Goal: Task Accomplishment & Management: Manage account settings

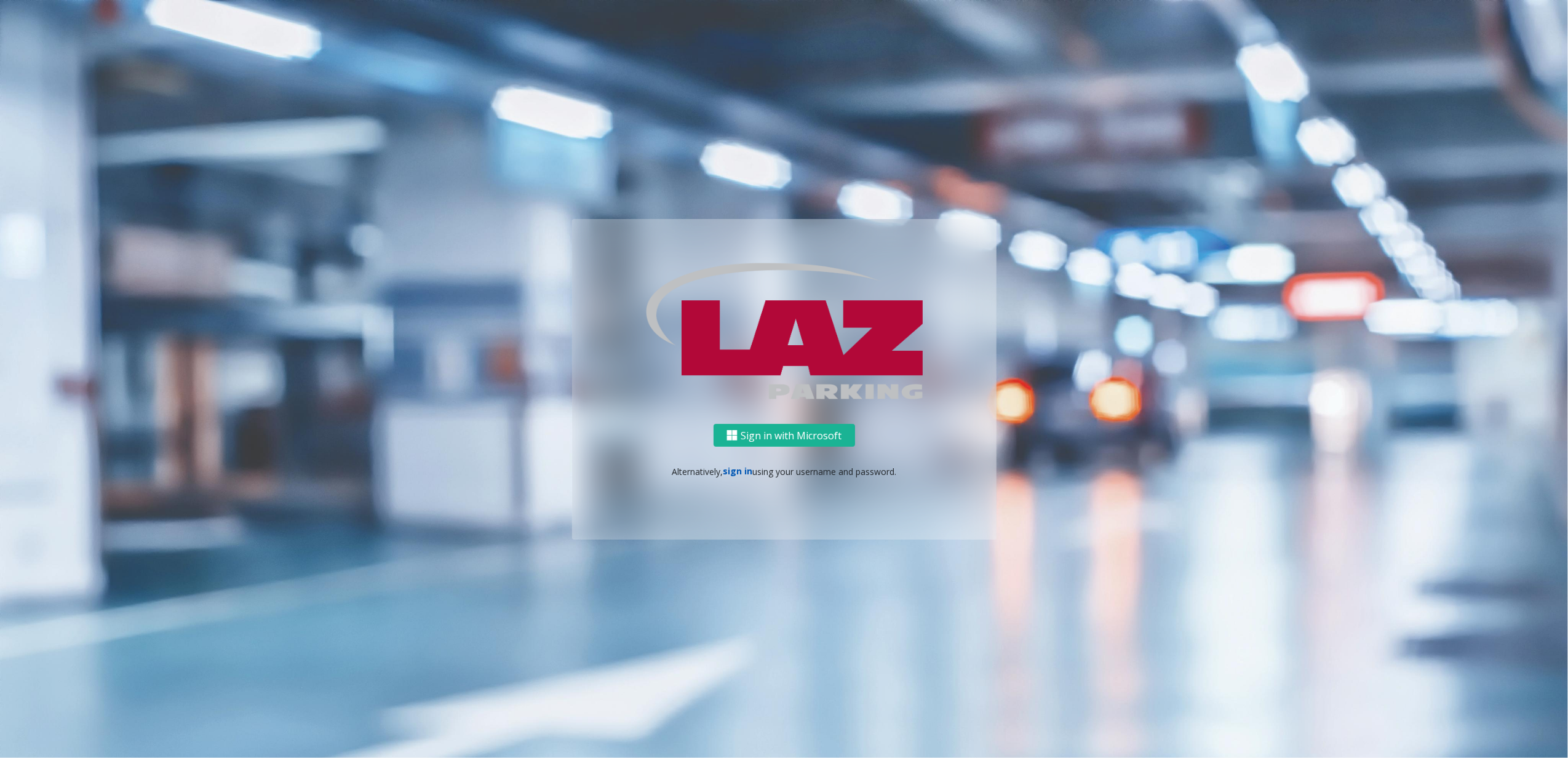
click at [616, 247] on link "sign in" at bounding box center [737, 471] width 30 height 12
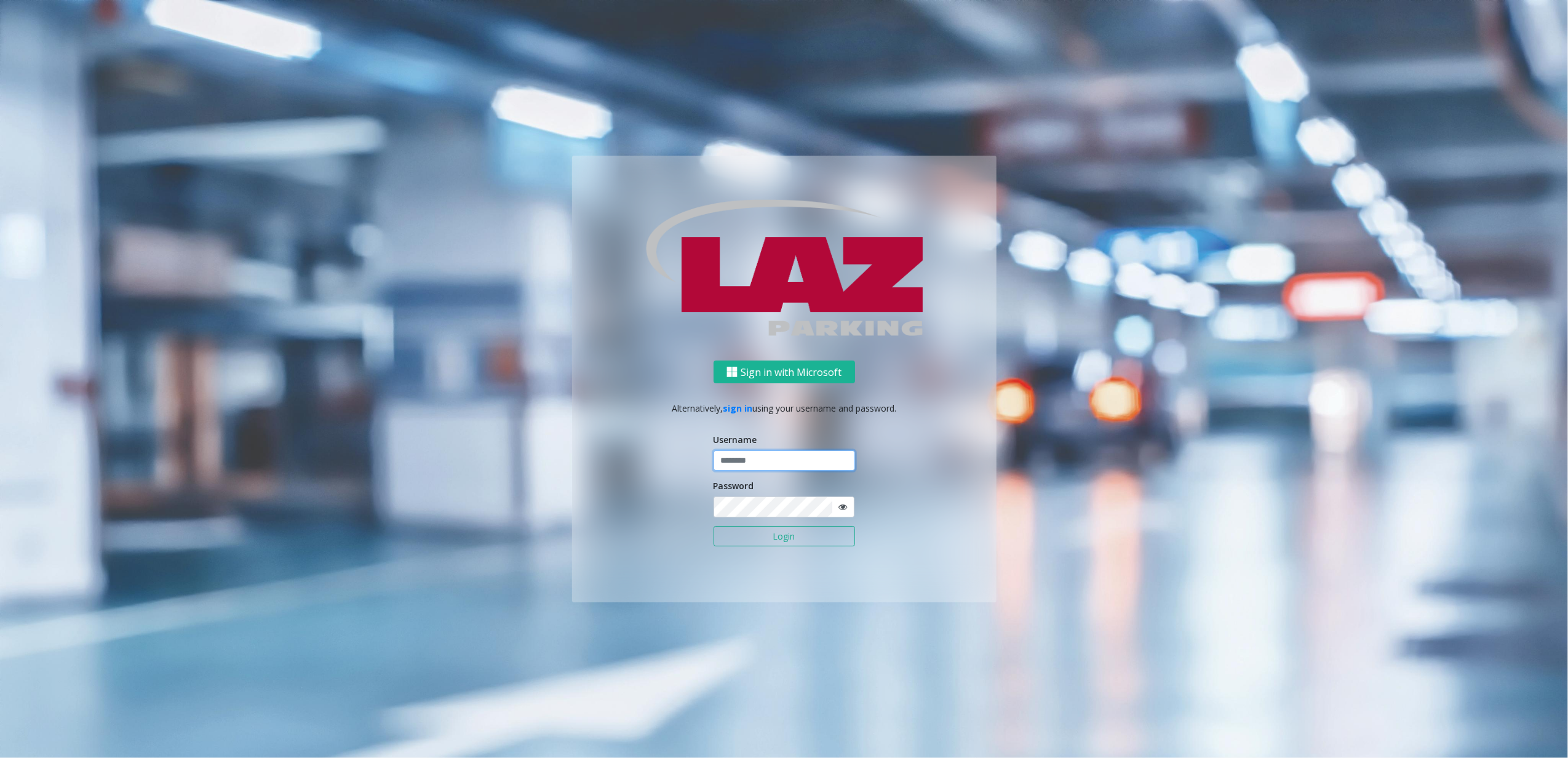
click at [616, 247] on input "text" at bounding box center [784, 460] width 141 height 21
type input "********"
click at [616, 247] on button "Login" at bounding box center [784, 536] width 141 height 21
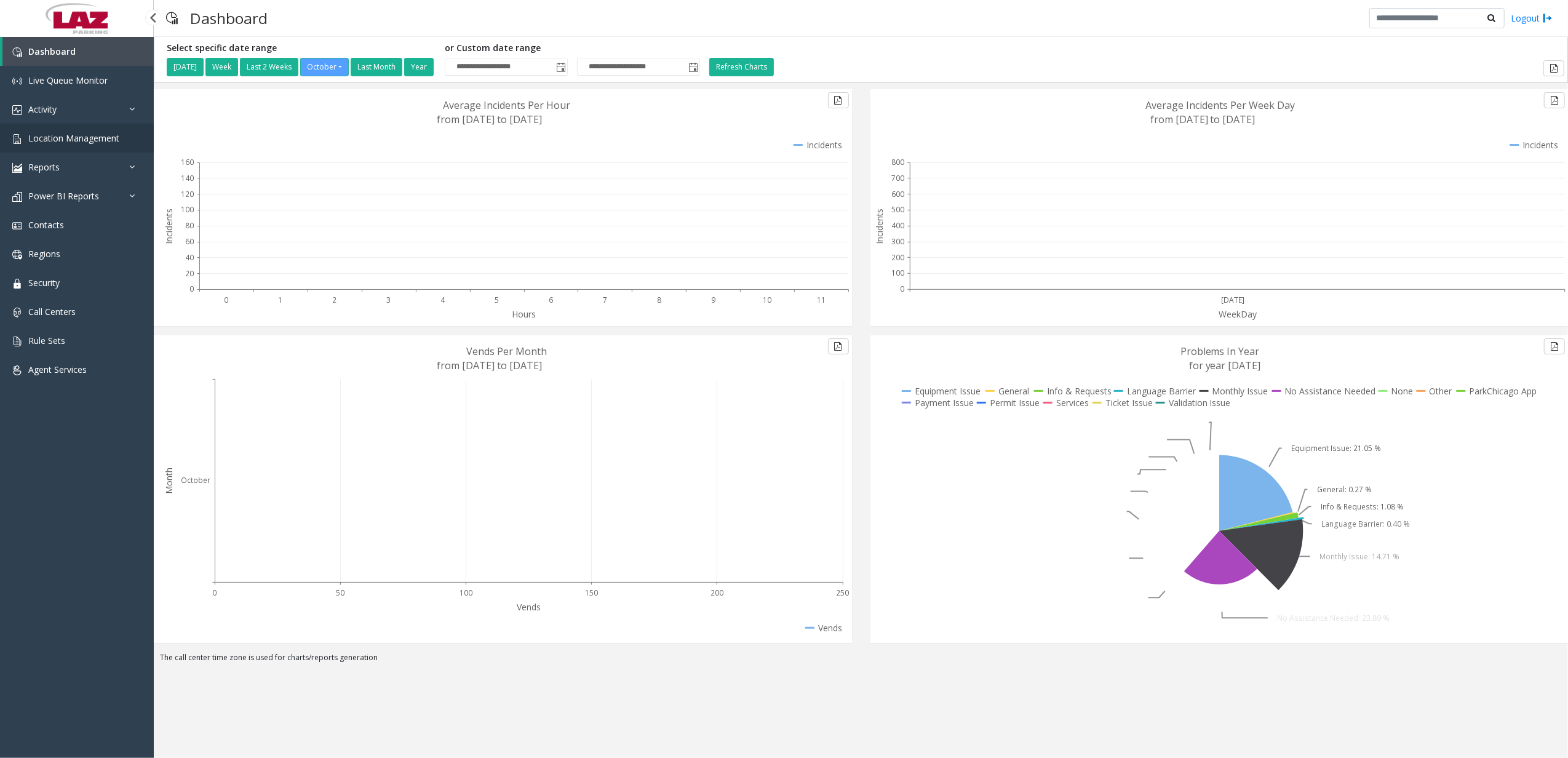
click at [47, 141] on span "Location Management" at bounding box center [74, 138] width 91 height 12
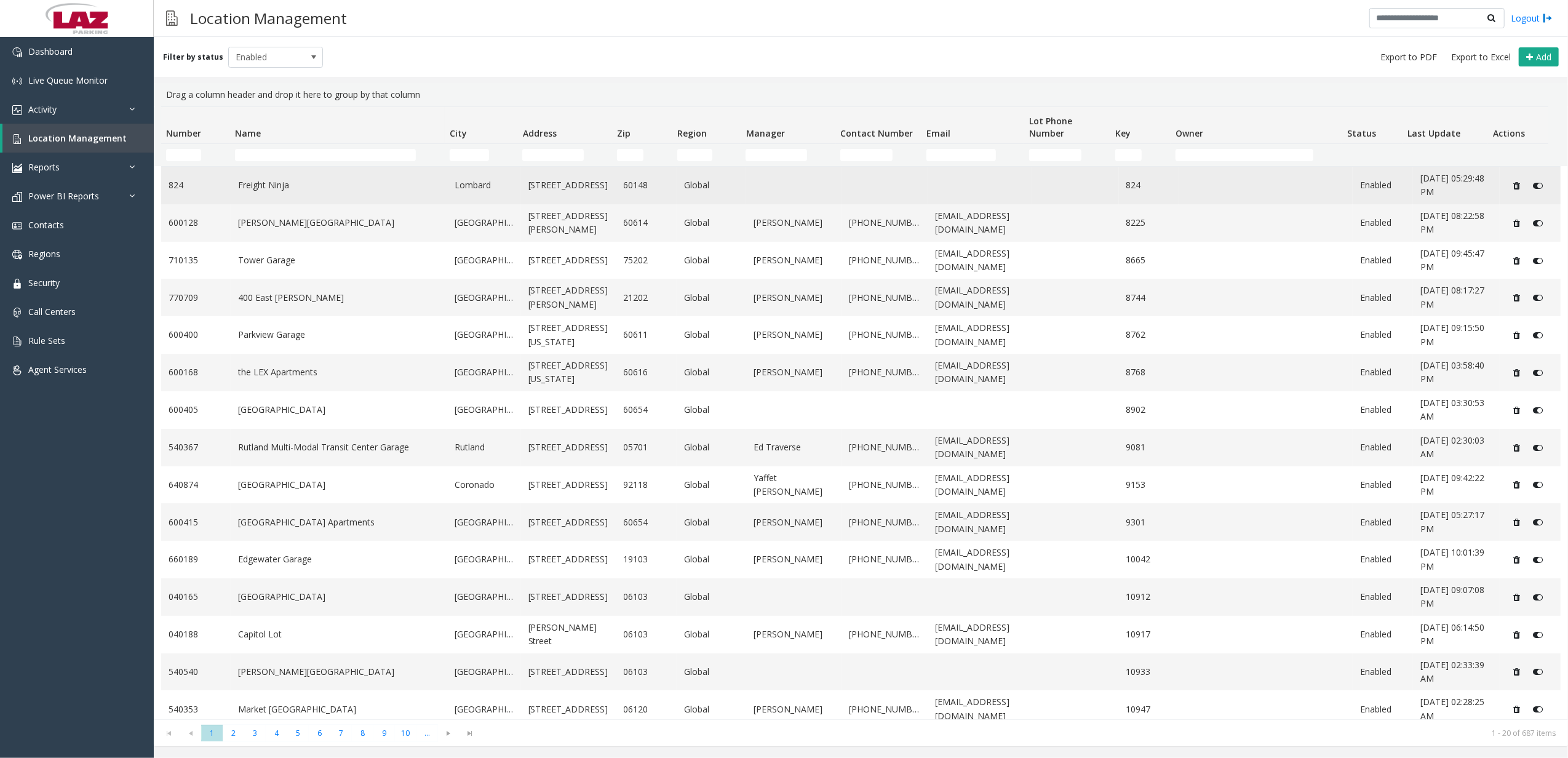
click at [321, 198] on td "Freight Ninja" at bounding box center [339, 185] width 216 height 38
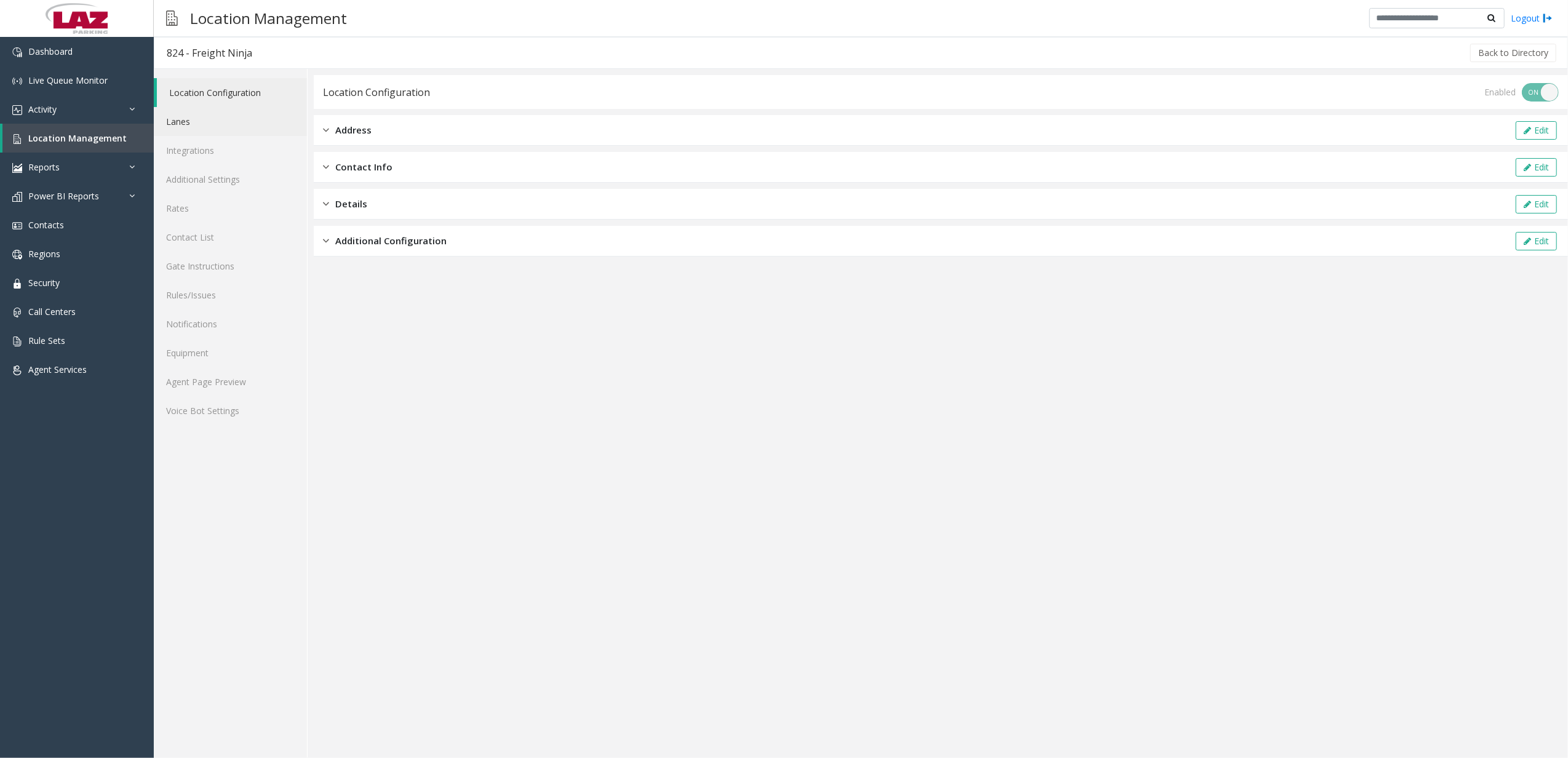
click at [240, 128] on link "Lanes" at bounding box center [230, 121] width 153 height 29
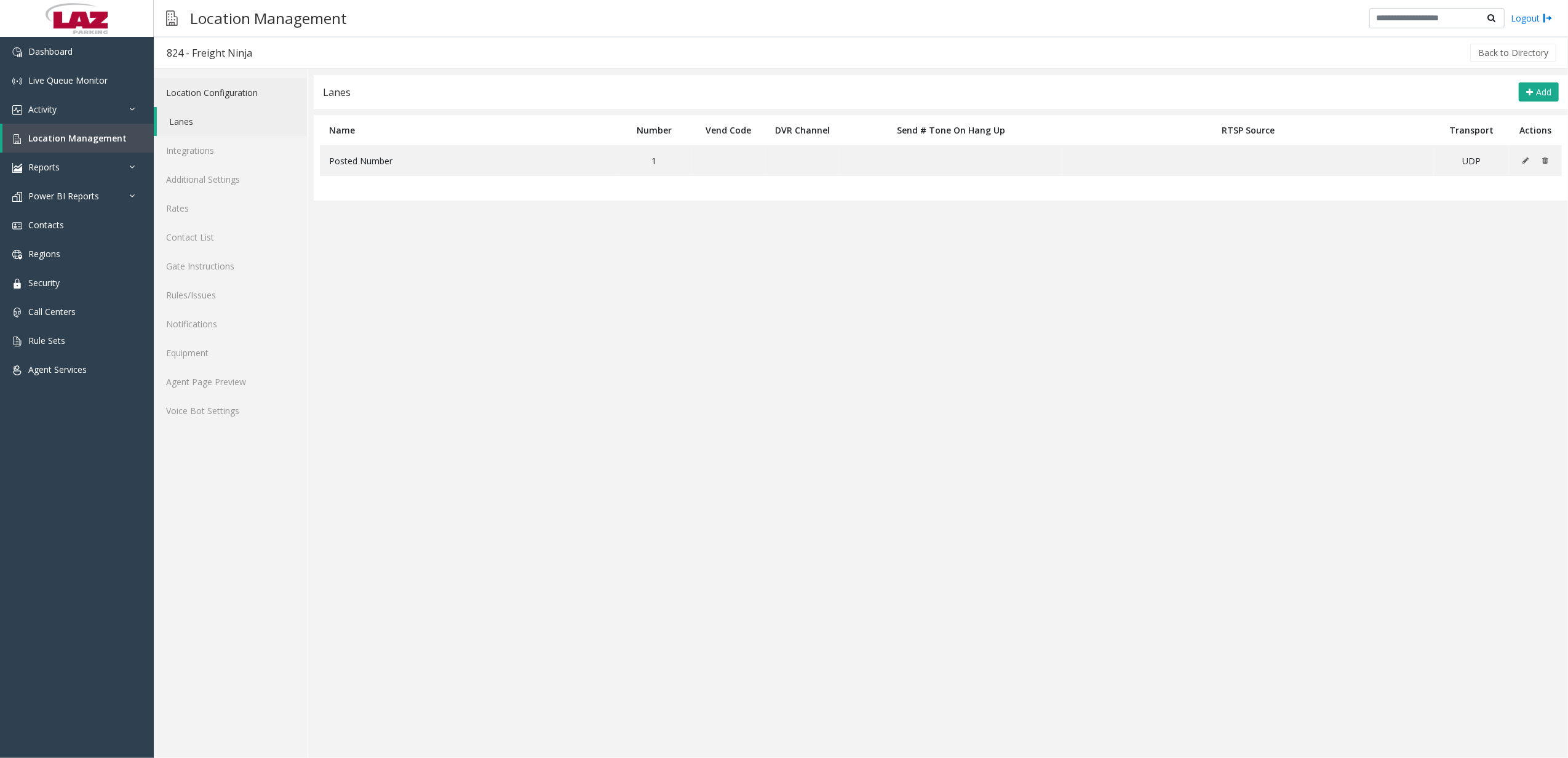
click at [214, 96] on link "Location Configuration" at bounding box center [230, 92] width 153 height 29
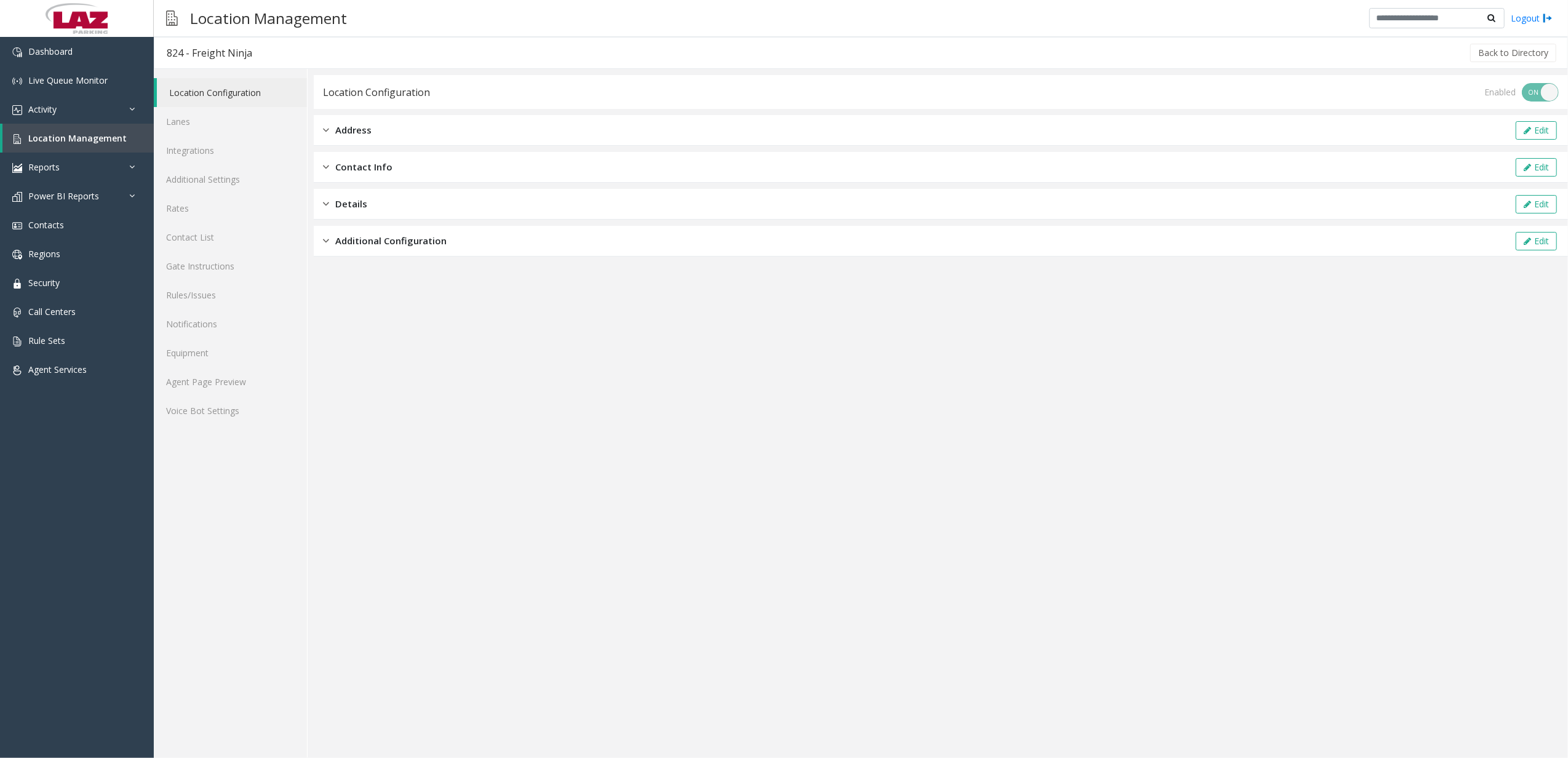
drag, startPoint x: 476, startPoint y: 153, endPoint x: 474, endPoint y: 178, distance: 25.1
click at [476, 153] on div "Contact Info Edit" at bounding box center [942, 166] width 1255 height 31
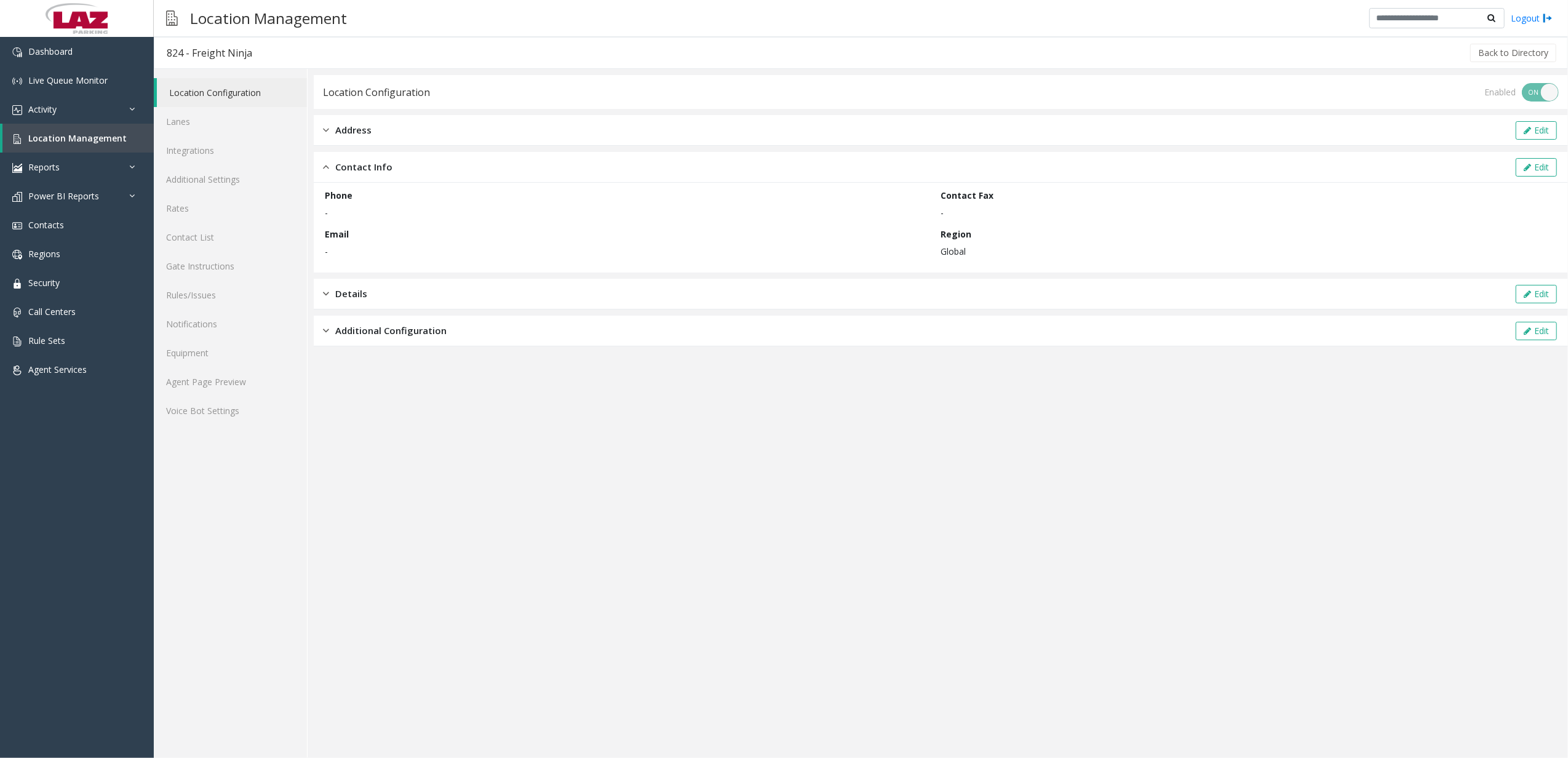
click at [417, 247] on span "Additional Configuration" at bounding box center [391, 330] width 112 height 14
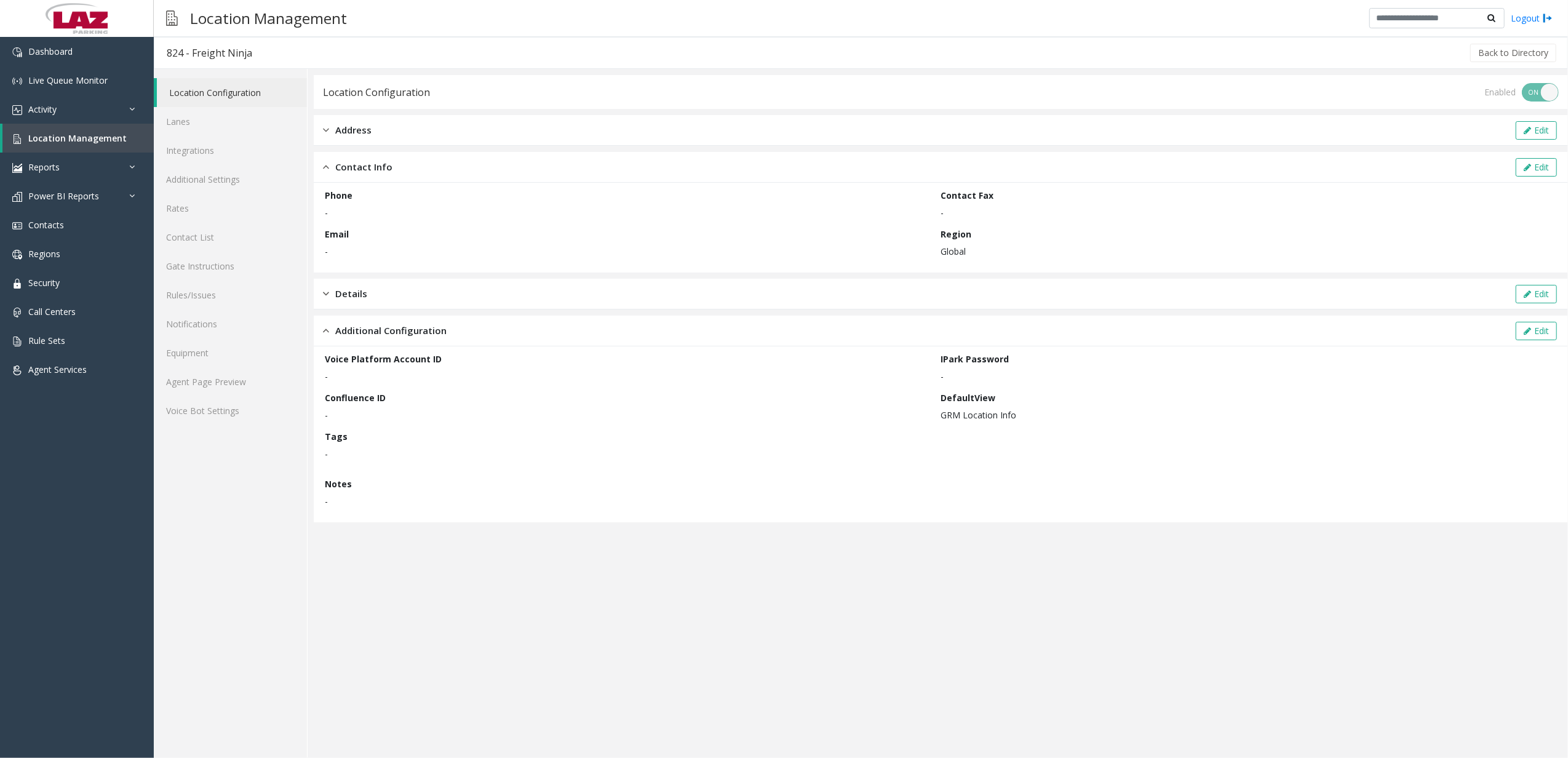
click at [429, 247] on div "Details Edit" at bounding box center [942, 294] width 1255 height 31
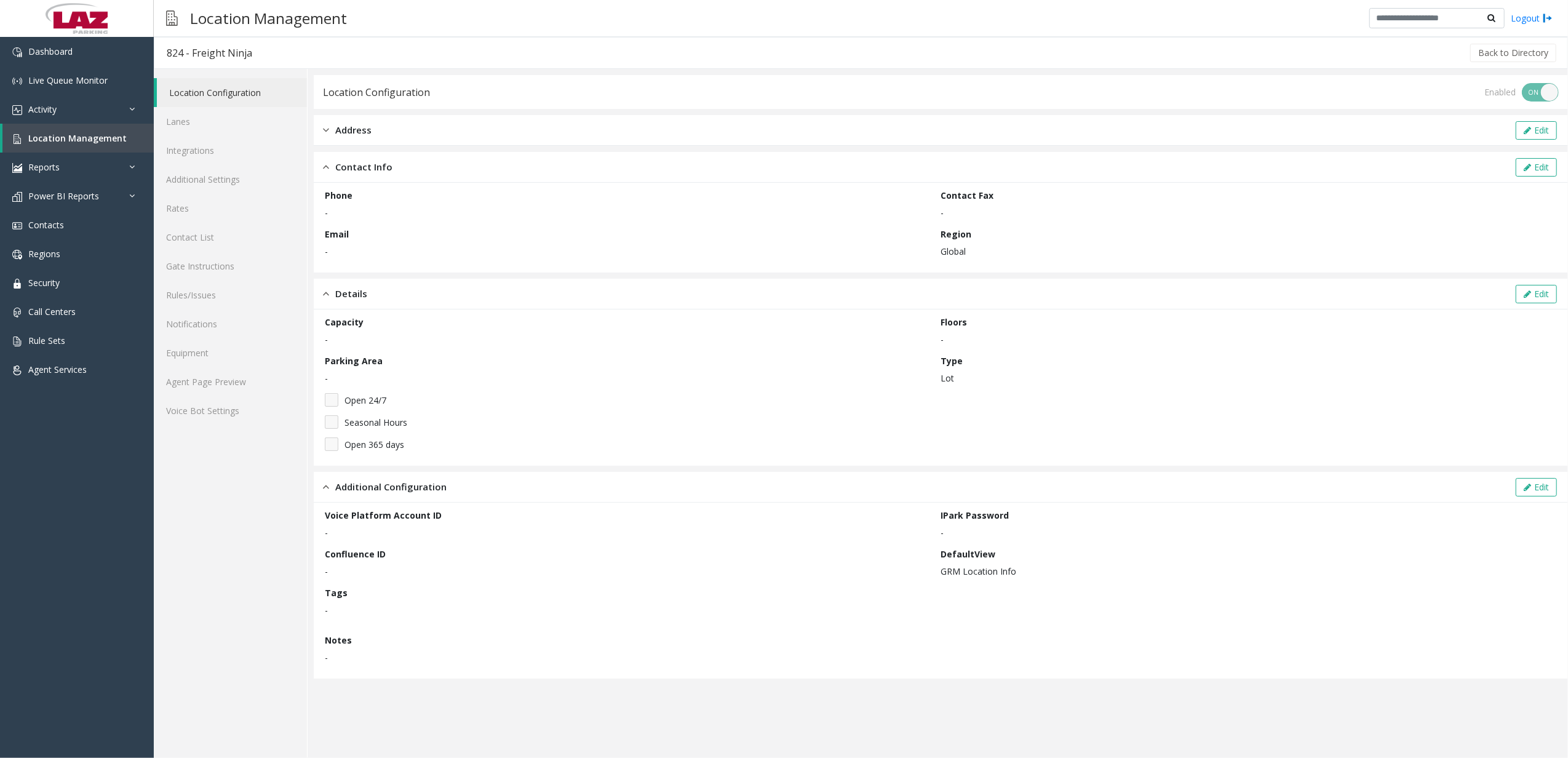
click at [453, 131] on div "Address Edit" at bounding box center [942, 130] width 1255 height 31
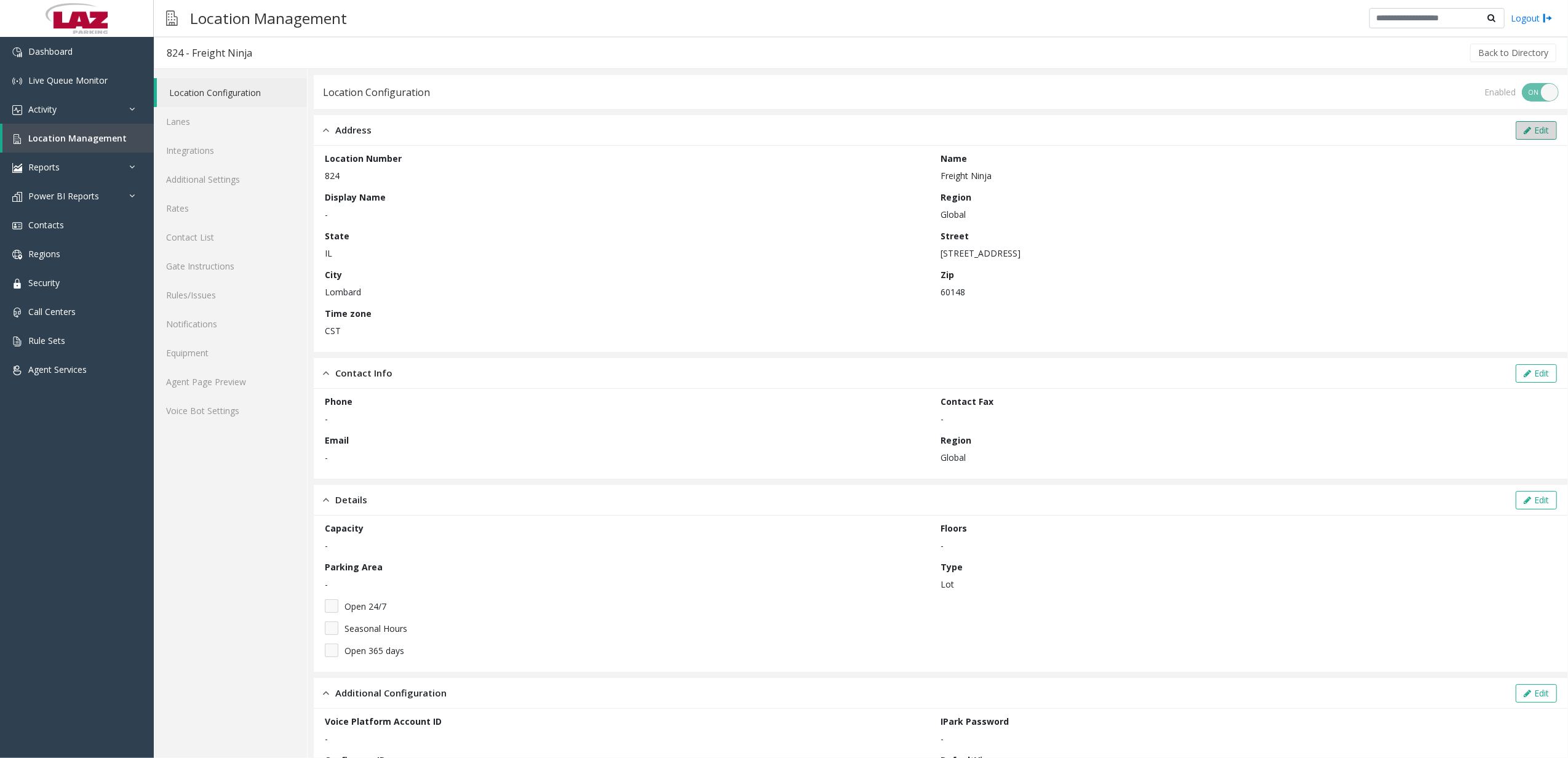
click at [616, 121] on button "Edit" at bounding box center [1537, 130] width 42 height 18
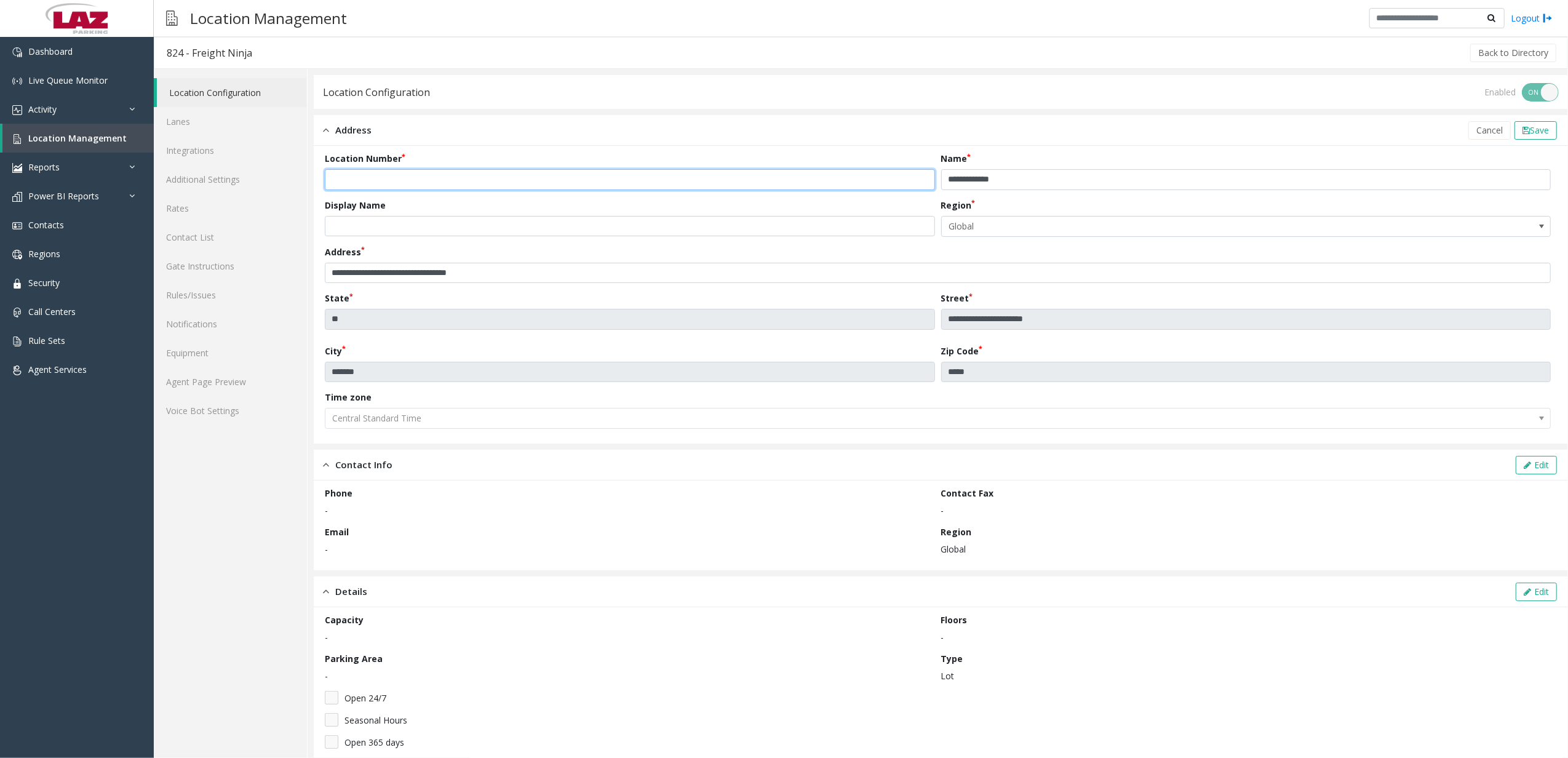
click at [333, 174] on input "***" at bounding box center [630, 179] width 611 height 21
type input "******"
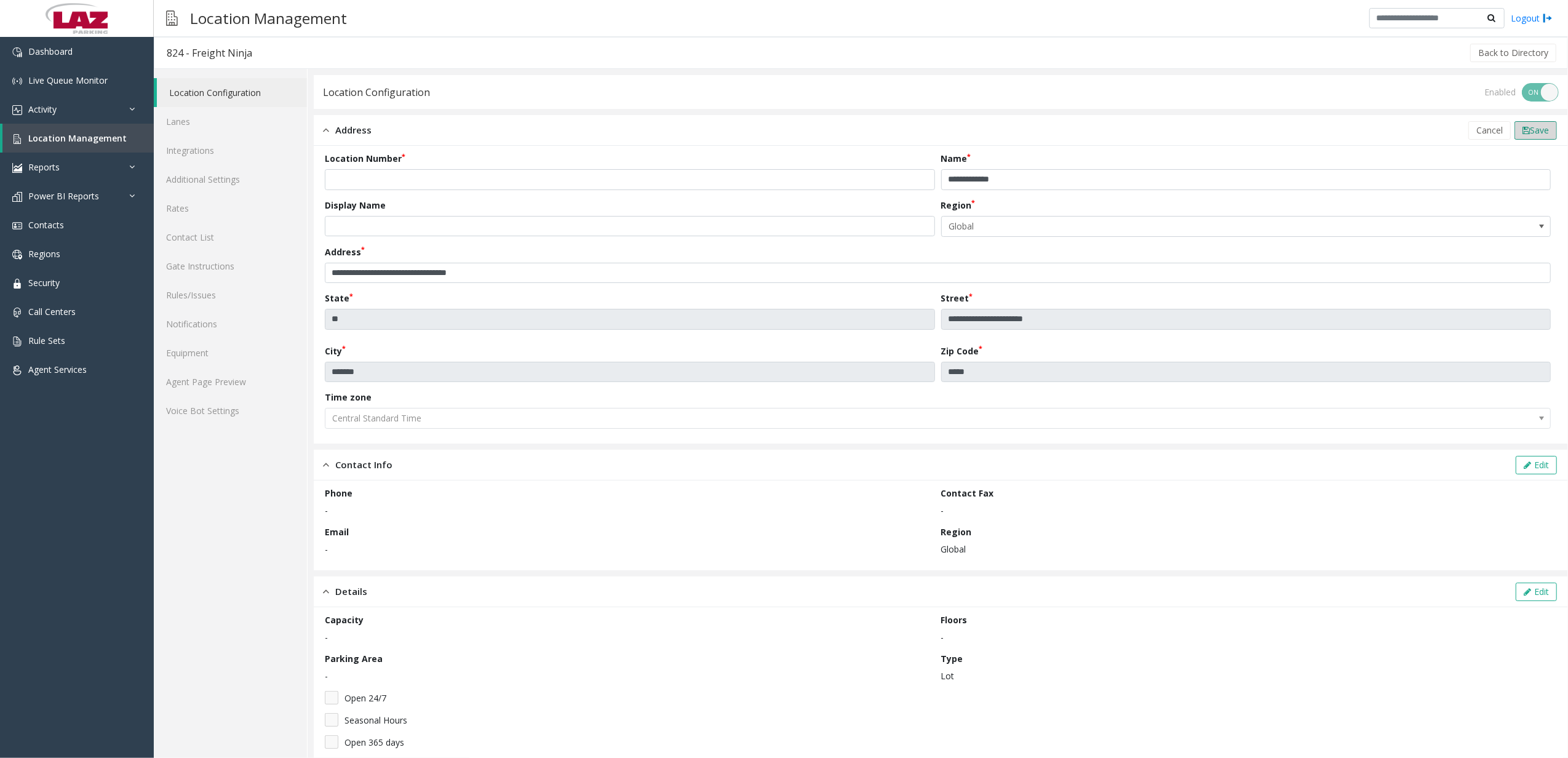
click at [616, 123] on button "Save" at bounding box center [1536, 130] width 43 height 18
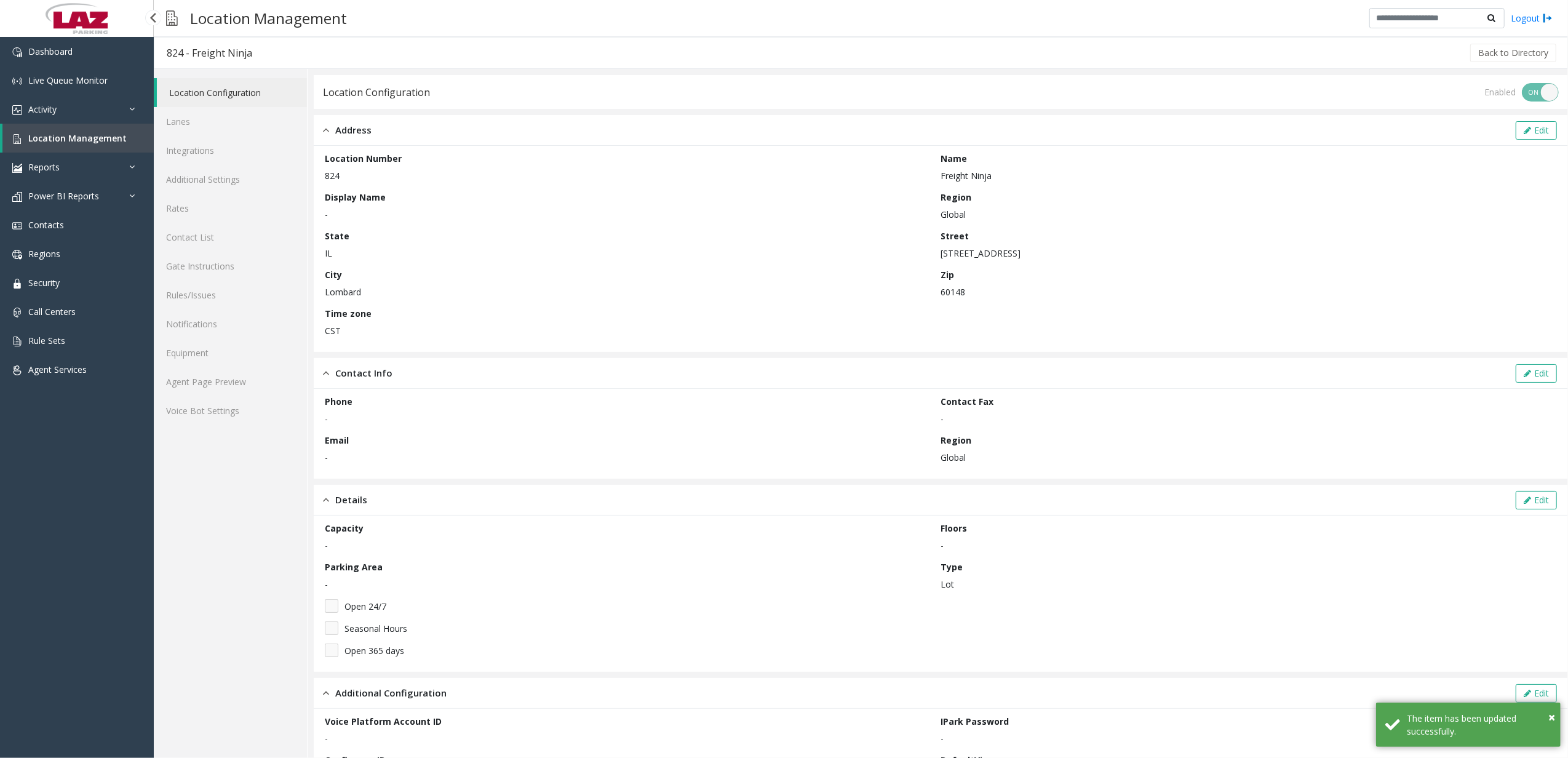
click at [91, 126] on link "Location Management" at bounding box center [79, 138] width 152 height 29
